Goal: Information Seeking & Learning: Learn about a topic

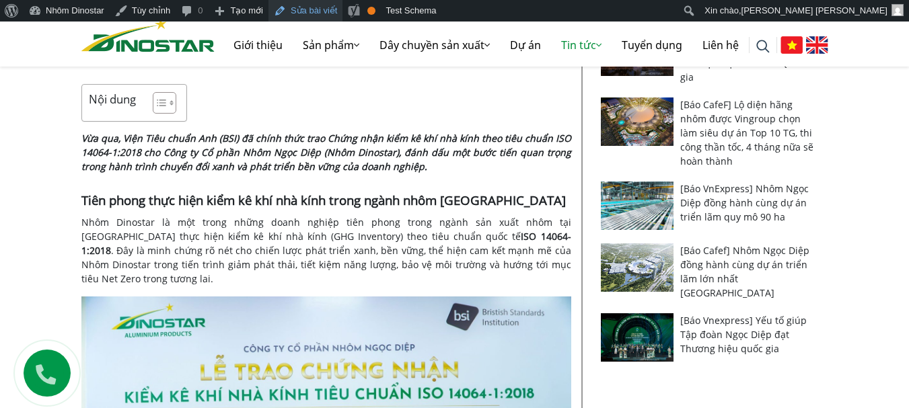
click at [295, 8] on link "Sửa bài viết" at bounding box center [305, 11] width 74 height 22
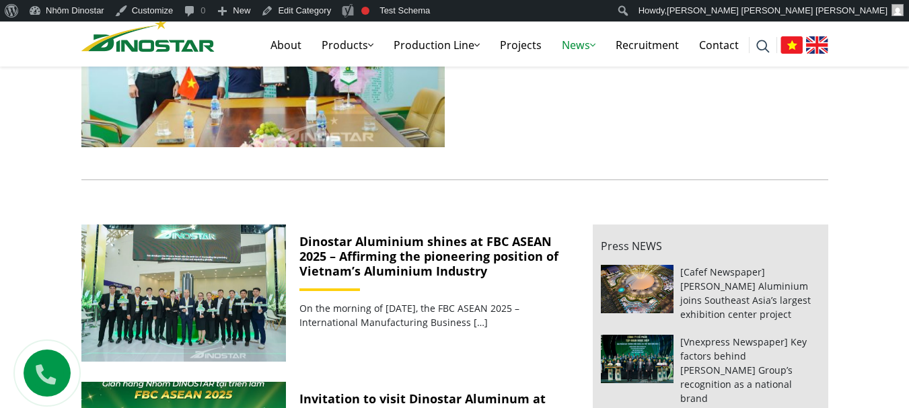
scroll to position [378, 0]
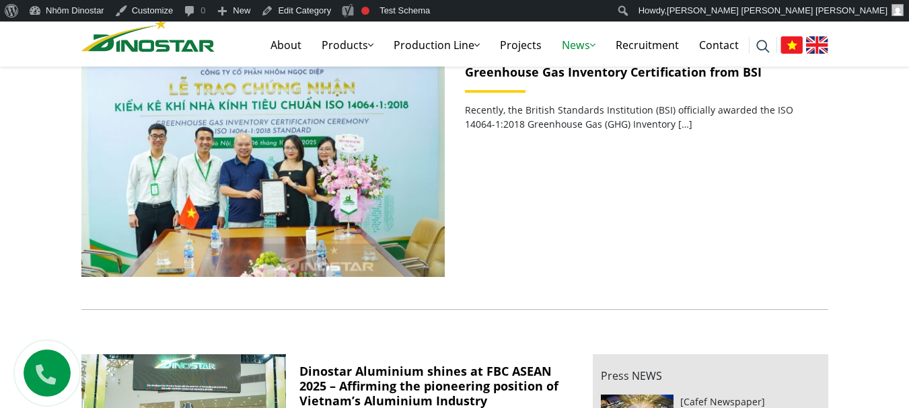
click at [575, 69] on link "Dinostar Aluminium officially receives ISO 14064-1:2018 Greenhouse Gas Inventor…" at bounding box center [633, 64] width 336 height 31
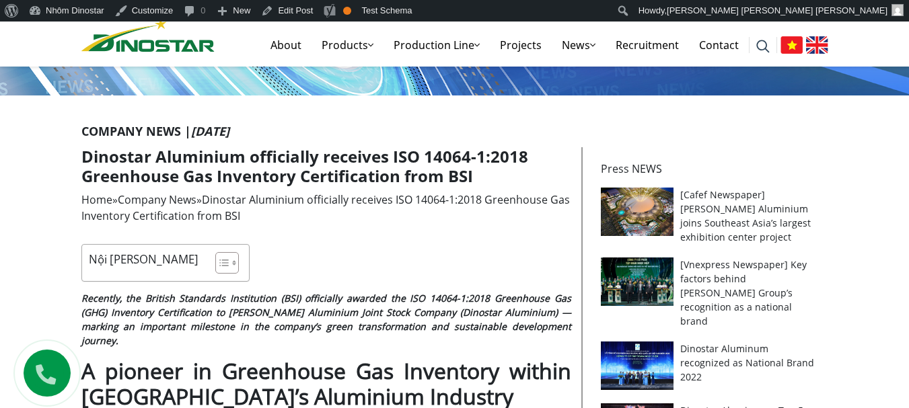
scroll to position [216, 0]
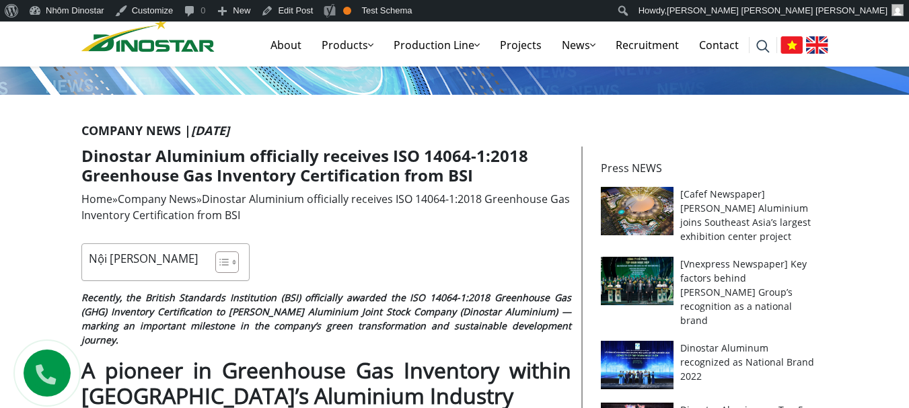
click at [182, 167] on h1 "Dinostar Aluminium officially receives ISO 14064-1:2018 Greenhouse Gas Inventor…" at bounding box center [326, 166] width 490 height 39
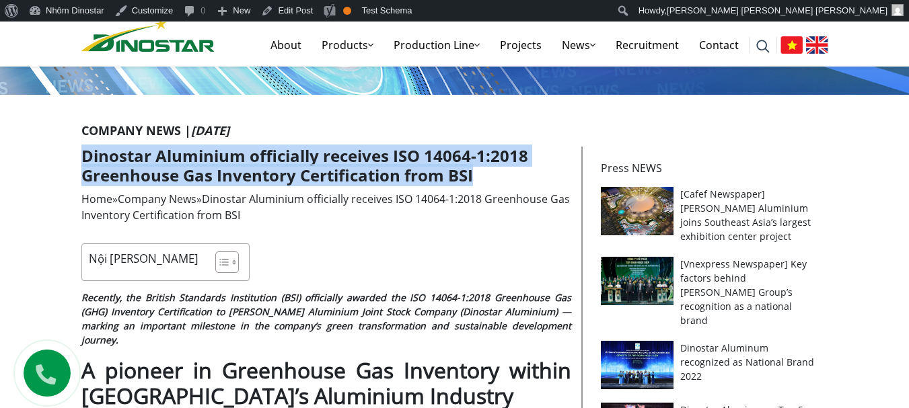
copy article "Dinostar Aluminium officially receives ISO 14064-1:2018 Greenhouse Gas Inventor…"
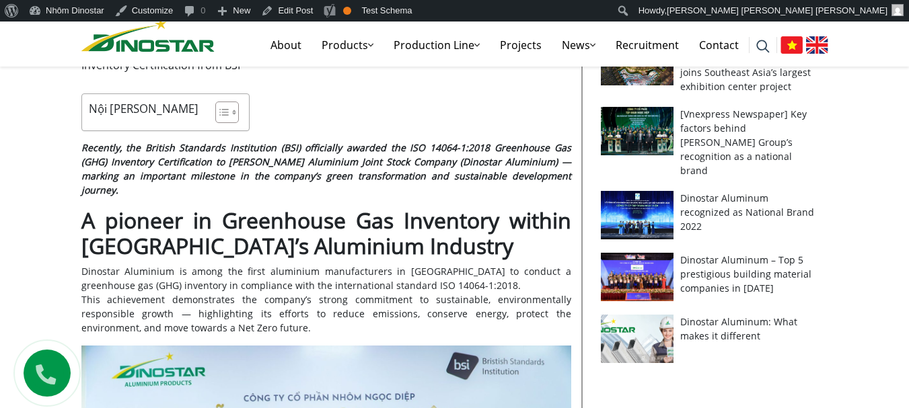
scroll to position [368, 0]
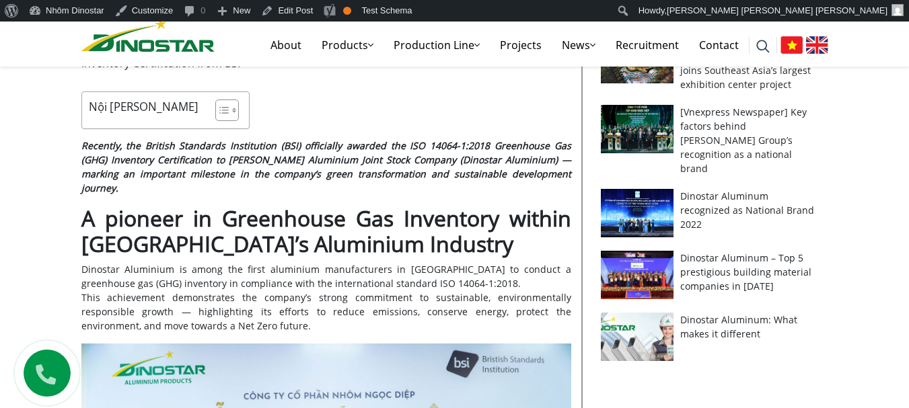
drag, startPoint x: 82, startPoint y: 144, endPoint x: 280, endPoint y: 313, distance: 260.0
copy div "Recently, the British Standards Institution (BSI) officially awarded the ISO 14…"
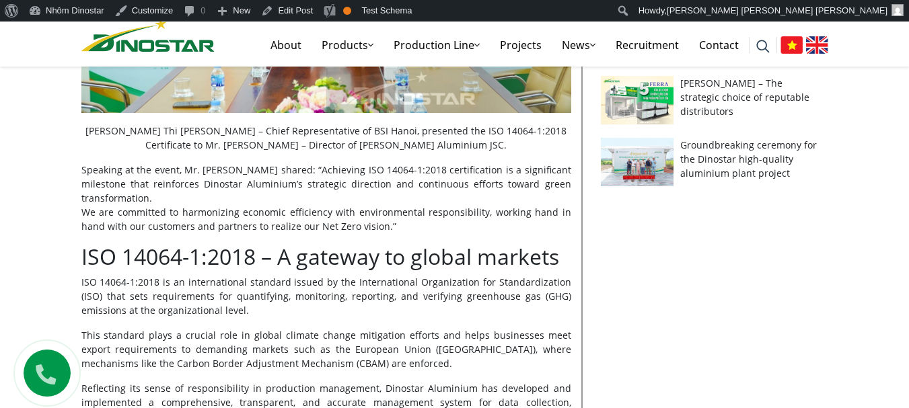
scroll to position [960, 0]
